Goal: Task Accomplishment & Management: Manage account settings

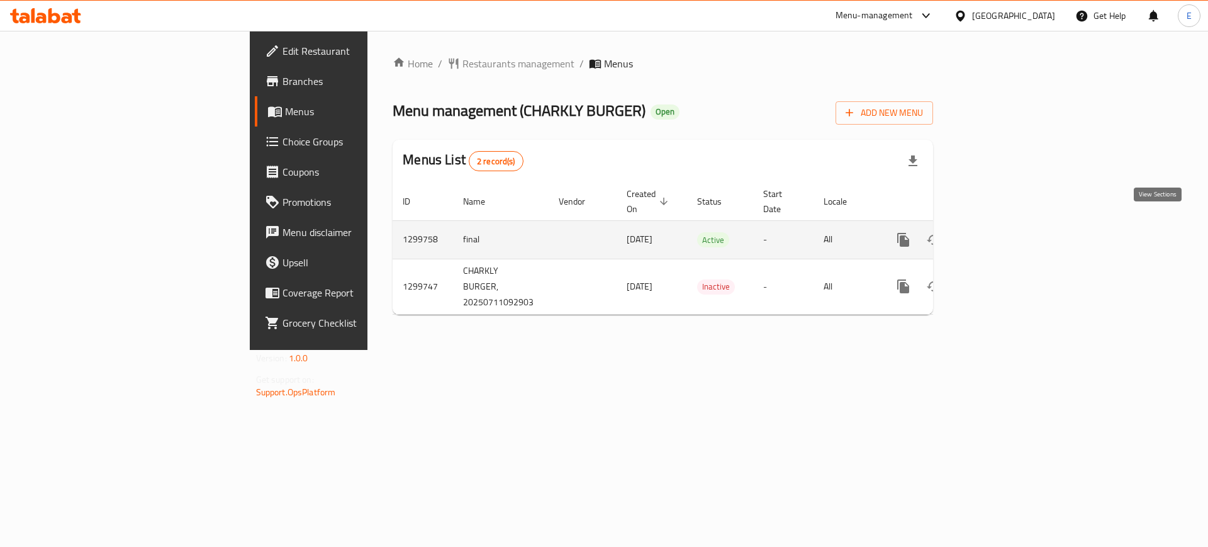
click at [1009, 230] on link "enhanced table" at bounding box center [994, 240] width 30 height 30
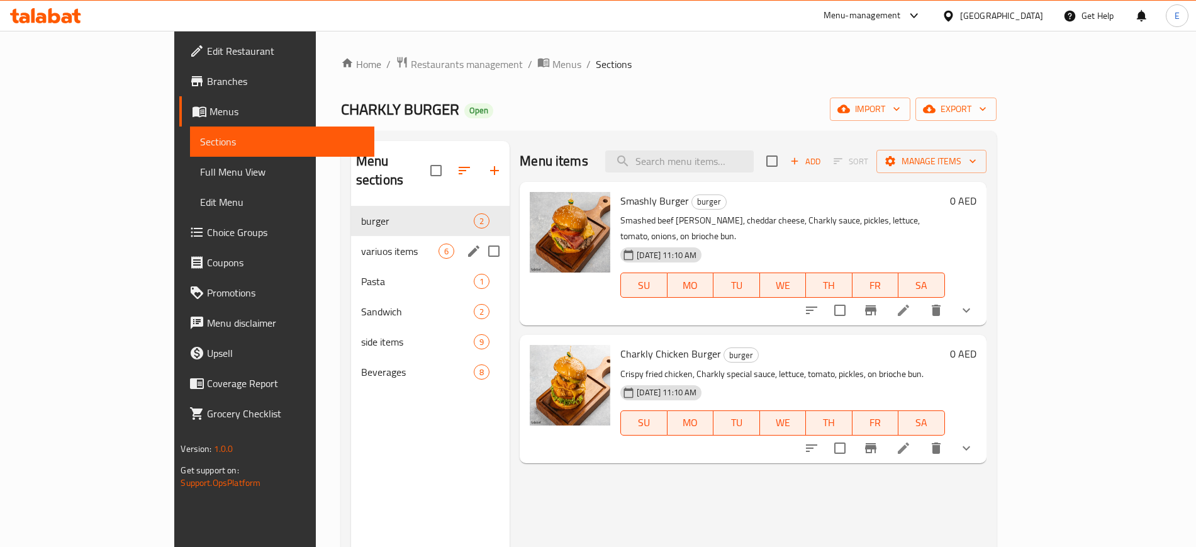
click at [351, 236] on div "variuos items 6" at bounding box center [430, 251] width 159 height 30
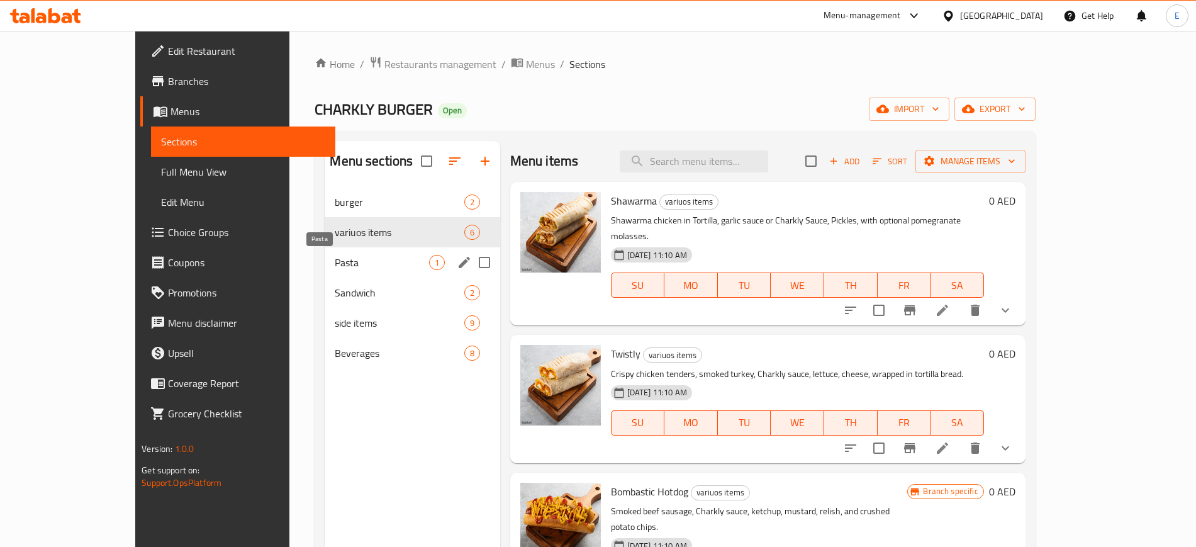
click at [335, 264] on span "Pasta" at bounding box center [382, 262] width 94 height 15
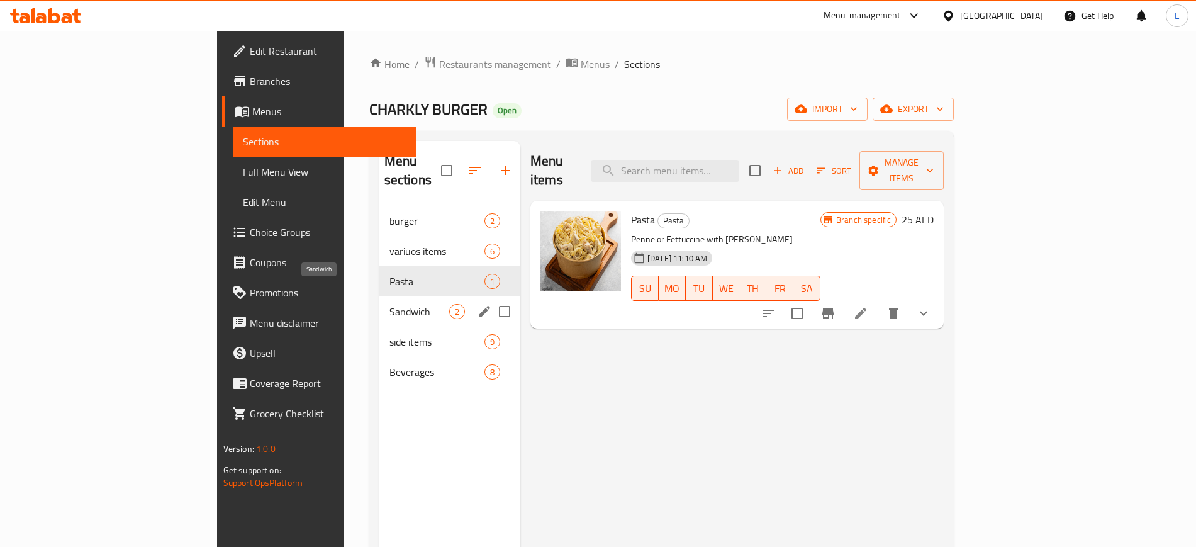
click at [390, 304] on span "Sandwich" at bounding box center [420, 311] width 60 height 15
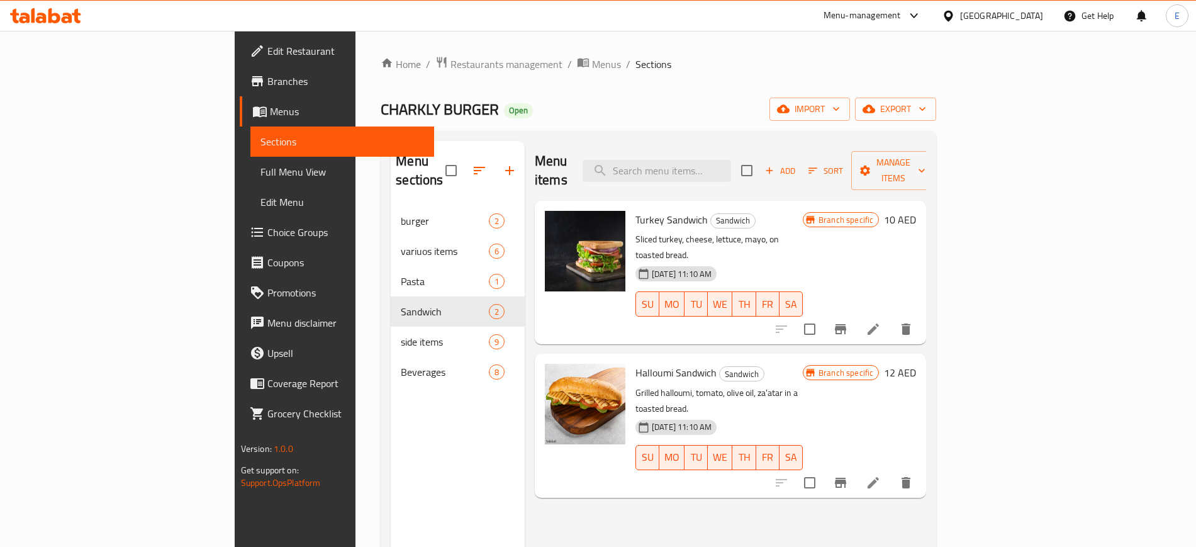
click at [267, 50] on span "Edit Restaurant" at bounding box center [345, 50] width 157 height 15
